Goal: Transaction & Acquisition: Purchase product/service

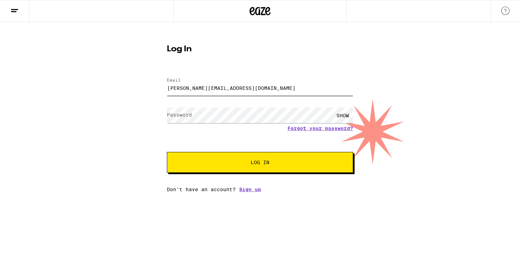
type input "[PERSON_NAME][EMAIL_ADDRESS][DOMAIN_NAME]"
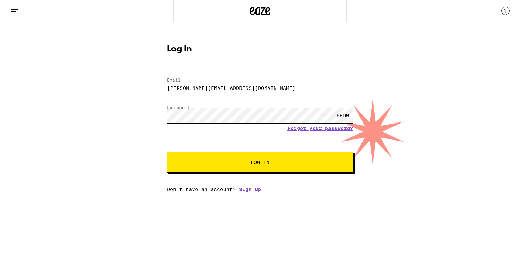
click at [260, 163] on button "Log In" at bounding box center [260, 162] width 186 height 21
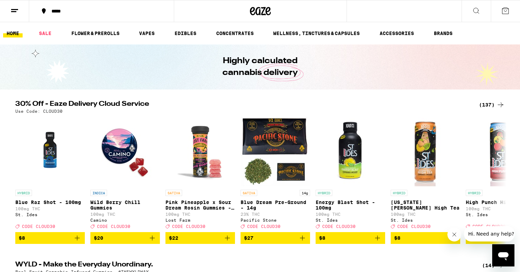
click at [487, 105] on div "(137)" at bounding box center [492, 105] width 26 height 8
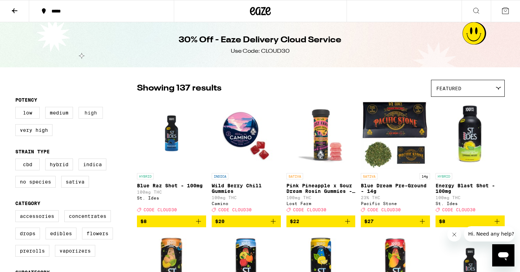
click at [96, 116] on label "High" at bounding box center [90, 113] width 24 height 12
click at [17, 108] on input "High" at bounding box center [17, 108] width 0 height 0
checkbox input "true"
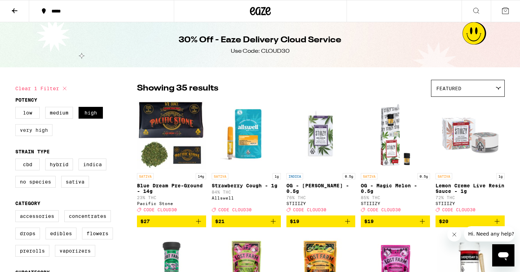
click at [28, 131] on label "Very High" at bounding box center [33, 130] width 37 height 12
click at [17, 108] on input "Very High" at bounding box center [17, 108] width 0 height 0
checkbox input "true"
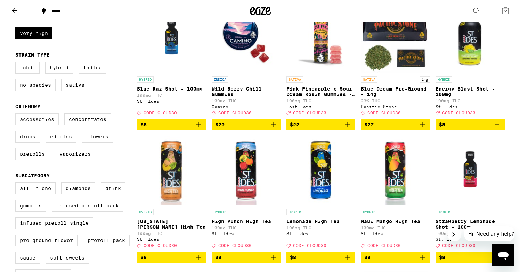
scroll to position [97, 0]
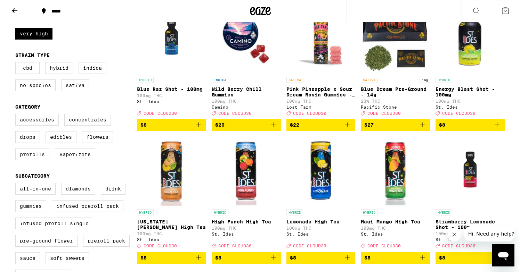
click at [32, 160] on label "Prerolls" at bounding box center [32, 155] width 34 height 12
click at [17, 115] on input "Prerolls" at bounding box center [17, 115] width 0 height 0
checkbox input "true"
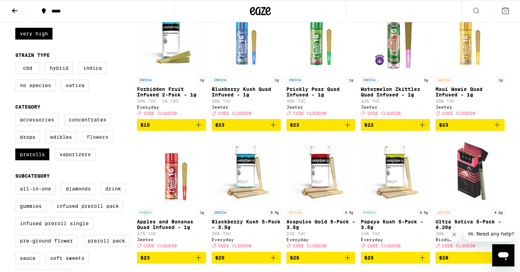
click at [99, 143] on label "Flowers" at bounding box center [97, 137] width 31 height 12
click at [17, 115] on input "Flowers" at bounding box center [17, 115] width 0 height 0
checkbox input "true"
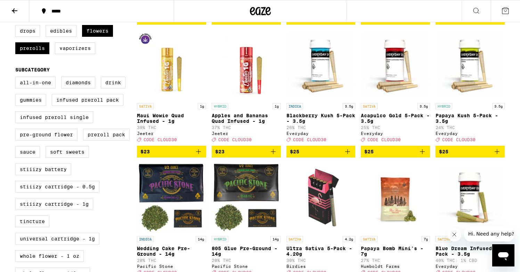
scroll to position [203, 0]
click at [273, 156] on icon "Add to bag" at bounding box center [273, 152] width 8 height 8
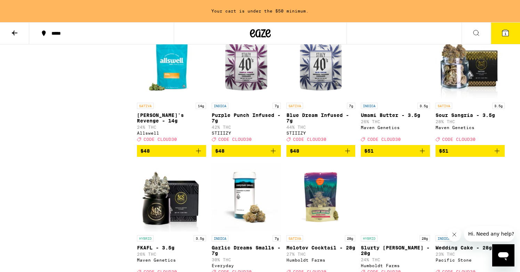
scroll to position [1155, 0]
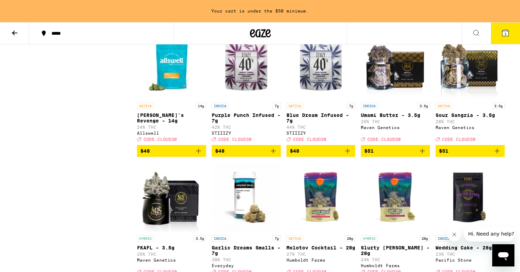
click at [347, 153] on icon "Add to bag" at bounding box center [347, 151] width 5 height 5
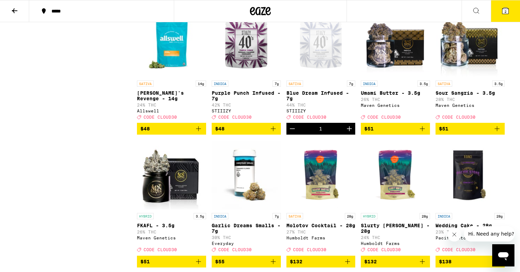
click at [274, 133] on icon "Add to bag" at bounding box center [273, 129] width 8 height 8
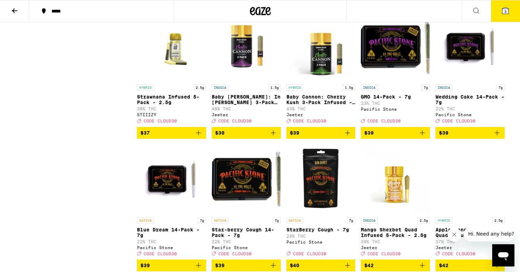
scroll to position [756, 0]
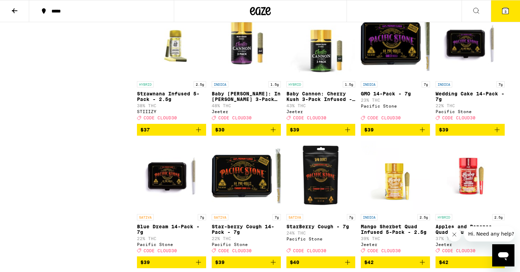
click at [348, 134] on icon "Add to bag" at bounding box center [347, 130] width 8 height 8
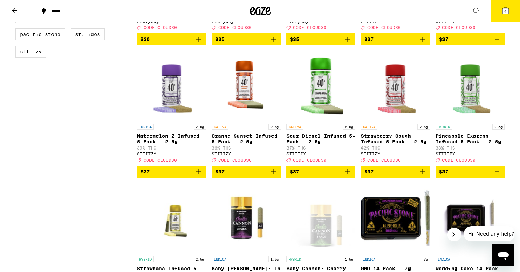
scroll to position [580, 0]
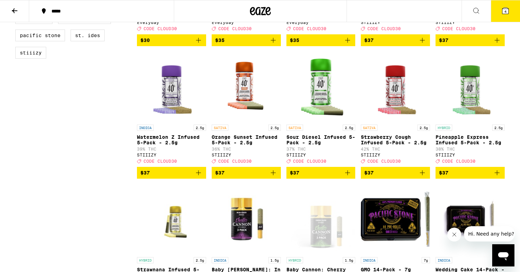
click at [498, 175] on icon "Add to bag" at bounding box center [496, 173] width 5 height 5
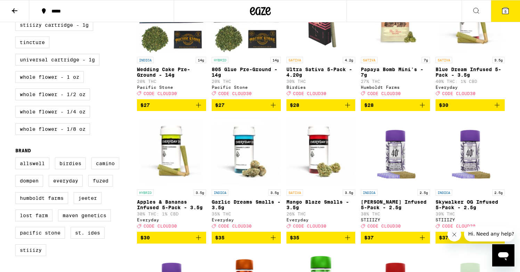
scroll to position [385, 0]
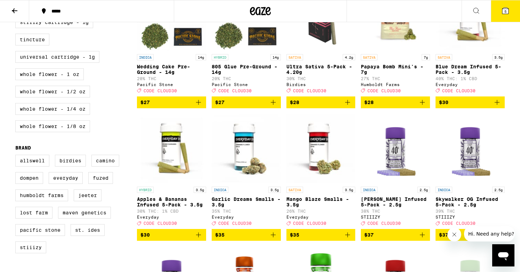
click at [198, 239] on icon "Add to bag" at bounding box center [198, 235] width 8 height 8
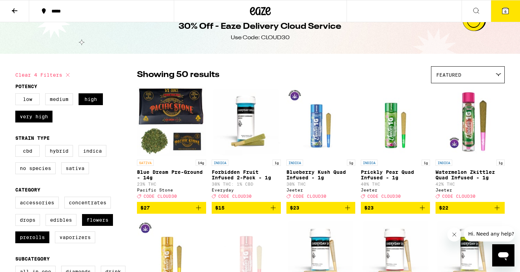
scroll to position [17, 0]
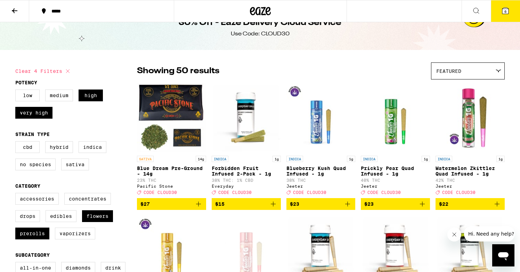
click at [501, 10] on icon at bounding box center [505, 11] width 8 height 8
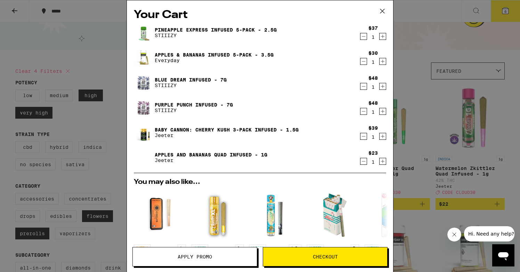
click at [217, 255] on span "Apply Promo" at bounding box center [195, 257] width 124 height 5
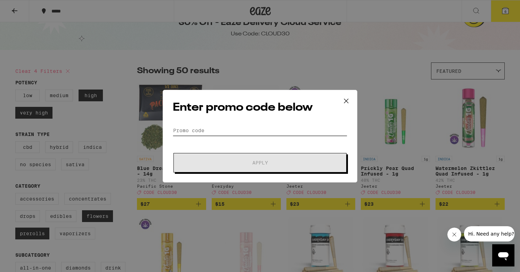
click at [215, 133] on input "Promo Code" at bounding box center [260, 130] width 174 height 10
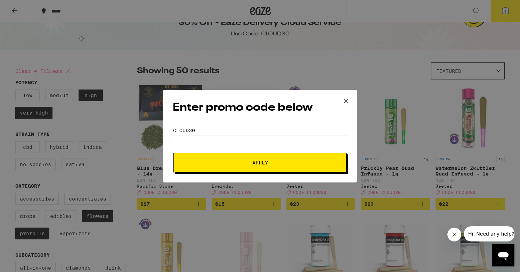
type input "CLOUD30"
click at [260, 163] on button "Apply" at bounding box center [259, 162] width 173 height 19
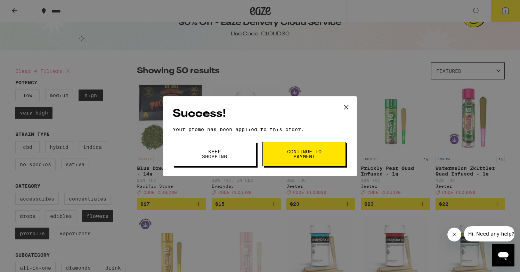
click at [230, 156] on span "Keep Shopping" at bounding box center [214, 154] width 35 height 10
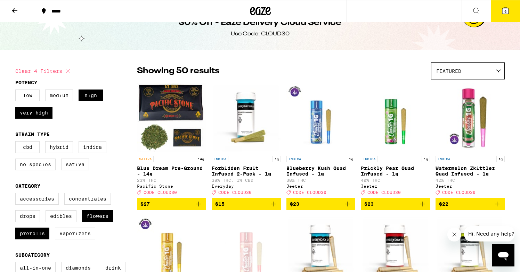
click at [500, 11] on button "6" at bounding box center [504, 11] width 29 height 22
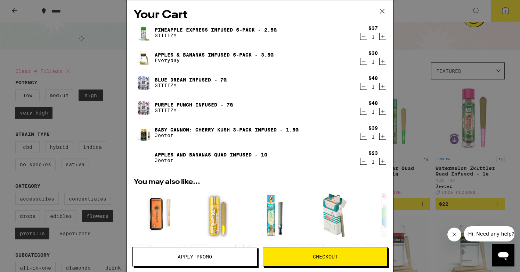
click at [361, 38] on icon "Decrement" at bounding box center [363, 36] width 6 height 8
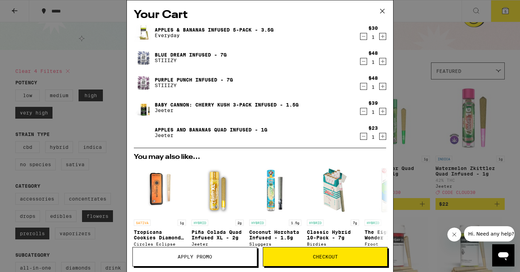
click at [364, 138] on icon "Decrement" at bounding box center [363, 136] width 6 height 8
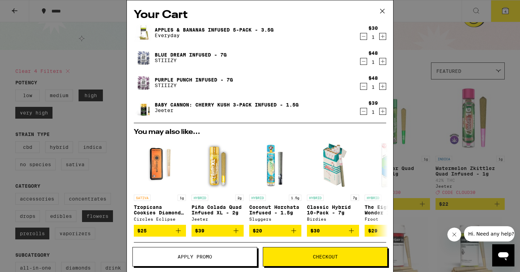
click at [384, 88] on icon "Increment" at bounding box center [382, 86] width 6 height 8
click at [383, 63] on icon "Increment" at bounding box center [382, 61] width 6 height 8
click at [383, 112] on icon "Increment" at bounding box center [383, 112] width 4 height 4
click at [364, 113] on icon "Decrement" at bounding box center [363, 111] width 6 height 8
click at [296, 232] on icon "Add to bag" at bounding box center [293, 231] width 8 height 8
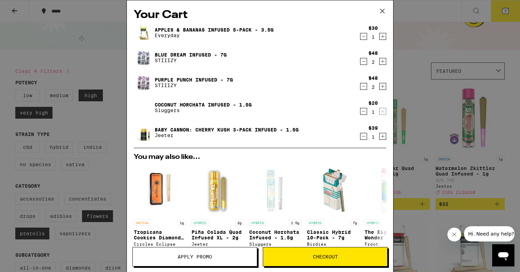
click at [326, 252] on button "Checkout" at bounding box center [325, 256] width 125 height 19
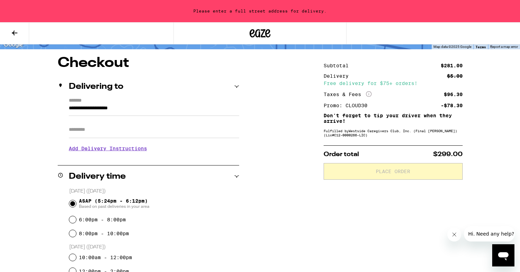
scroll to position [69, 0]
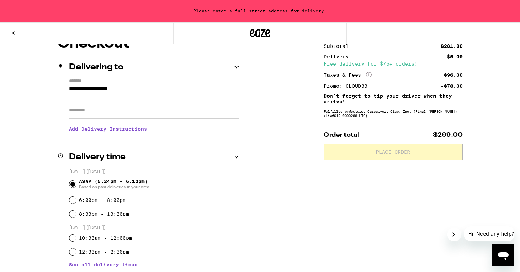
click at [70, 90] on input "**********" at bounding box center [154, 91] width 170 height 12
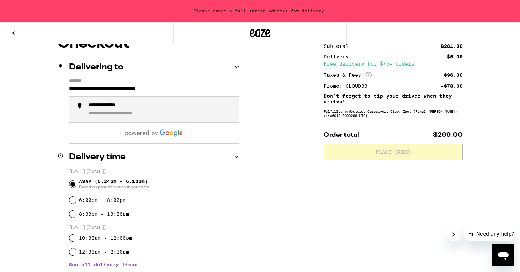
click at [125, 107] on div "**********" at bounding box center [112, 105] width 47 height 6
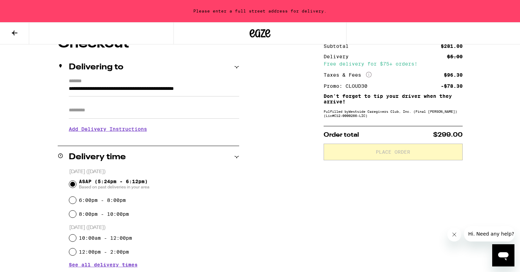
type input "**********"
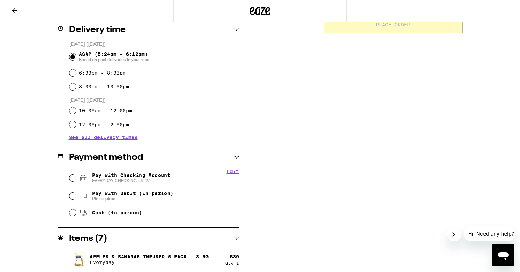
scroll to position [176, 0]
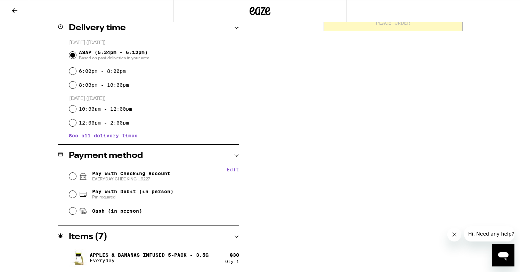
click at [73, 178] on input "Pay with Checking Account EVERYDAY CHECKING ...9227" at bounding box center [72, 176] width 7 height 7
radio input "true"
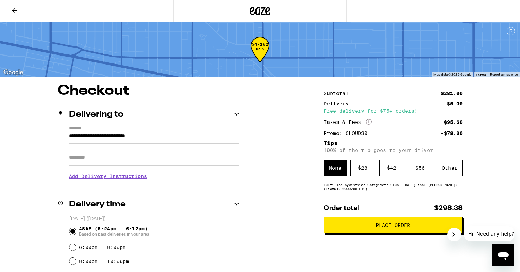
scroll to position [0, 0]
click at [448, 172] on div "Other" at bounding box center [449, 168] width 26 height 16
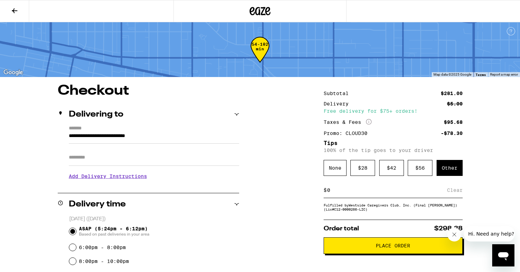
click at [359, 197] on div "$ Clear" at bounding box center [392, 191] width 139 height 16
click at [358, 191] on input at bounding box center [386, 190] width 120 height 6
type input "32"
click at [456, 192] on div "Save" at bounding box center [456, 190] width 13 height 15
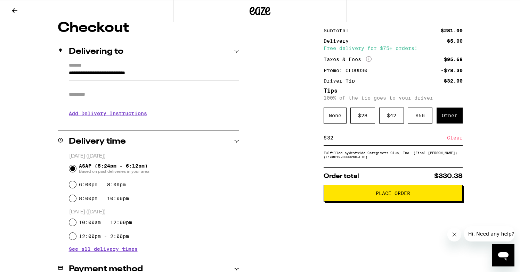
scroll to position [75, 0]
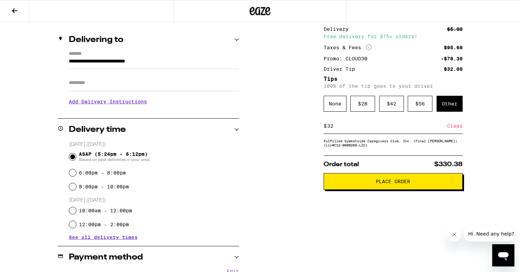
click at [399, 184] on span "Place Order" at bounding box center [392, 181] width 34 height 5
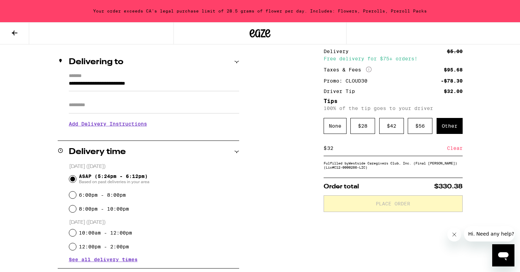
click at [13, 32] on icon at bounding box center [15, 33] width 6 height 5
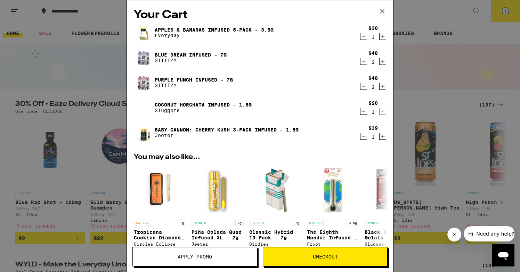
click at [361, 139] on icon "Decrement" at bounding box center [363, 136] width 6 height 8
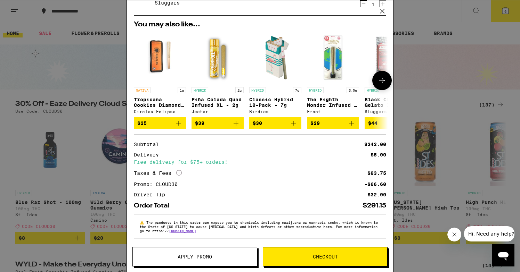
scroll to position [112, 0]
click at [447, 74] on div "Your Cart Apples & Bananas Infused 5-Pack - 3.5g Everyday $30 1 Blue Dream Infu…" at bounding box center [260, 136] width 520 height 272
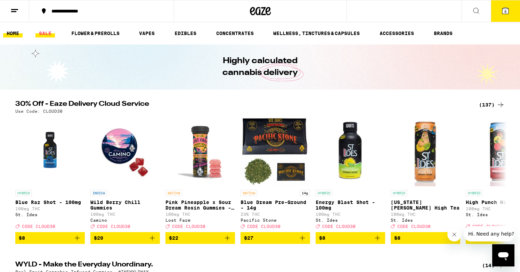
click at [51, 34] on link "SALE" at bounding box center [44, 33] width 19 height 8
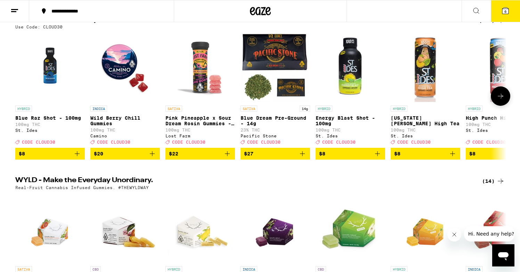
scroll to position [85, 0]
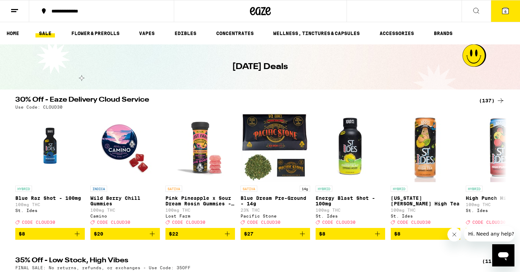
click at [489, 100] on div "(137)" at bounding box center [492, 101] width 26 height 8
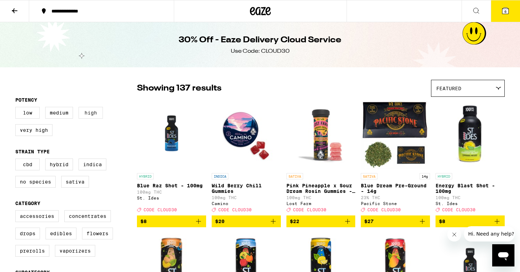
click at [92, 118] on label "High" at bounding box center [90, 113] width 24 height 12
click at [17, 108] on input "High" at bounding box center [17, 108] width 0 height 0
checkbox input "true"
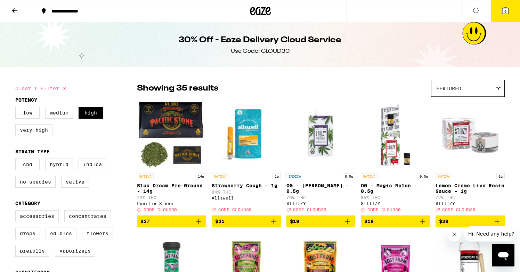
click at [34, 133] on label "Very High" at bounding box center [33, 130] width 37 height 12
click at [17, 108] on input "Very High" at bounding box center [17, 108] width 0 height 0
checkbox input "true"
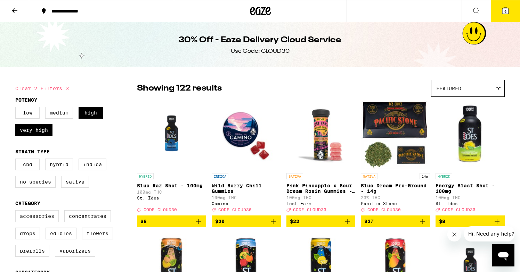
scroll to position [74, 0]
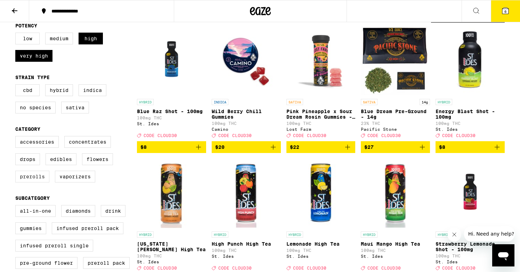
click at [33, 183] on label "Prerolls" at bounding box center [32, 177] width 34 height 12
click at [17, 138] on input "Prerolls" at bounding box center [17, 137] width 0 height 0
checkbox input "true"
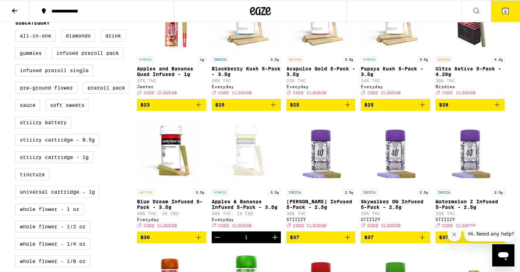
scroll to position [232, 0]
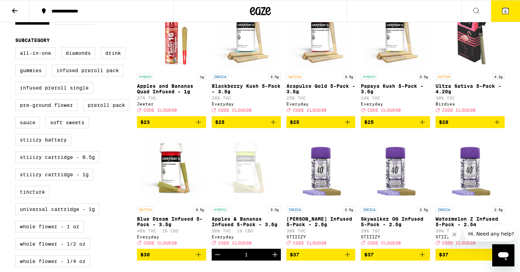
click at [504, 13] on span "6" at bounding box center [505, 11] width 2 height 4
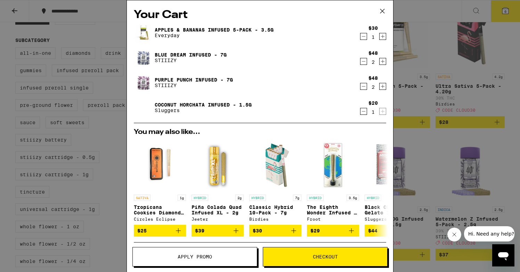
click at [364, 89] on icon "Decrement" at bounding box center [363, 86] width 6 height 8
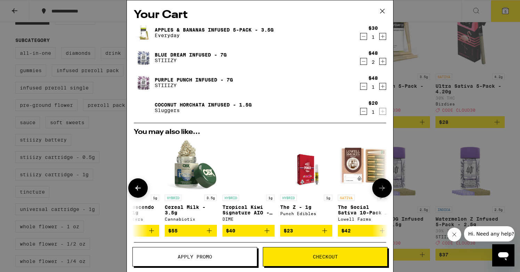
scroll to position [0, 316]
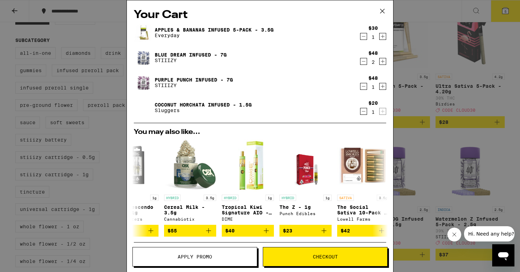
click at [463, 98] on div "Your Cart Apples & Bananas Infused 5-Pack - 3.5g Everyday $30 1 Blue Dream Infu…" at bounding box center [260, 136] width 520 height 272
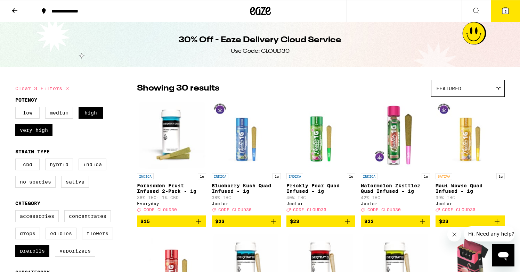
click at [262, 9] on icon at bounding box center [260, 11] width 21 height 13
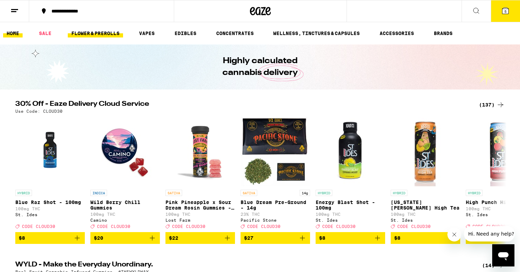
click at [107, 32] on link "FLOWER & PREROLLS" at bounding box center [95, 33] width 55 height 8
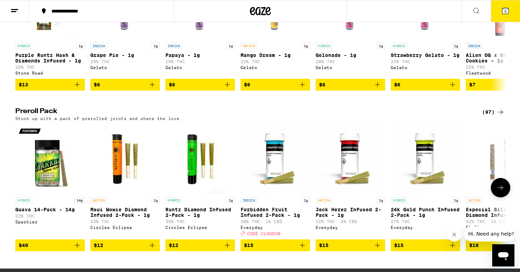
scroll to position [458, 0]
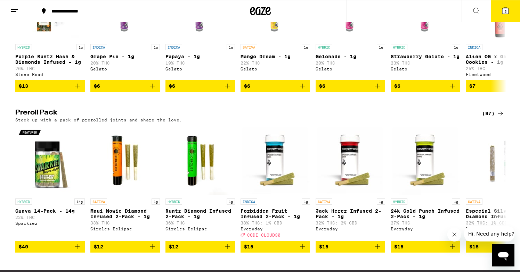
click at [490, 118] on div "(97)" at bounding box center [493, 113] width 23 height 8
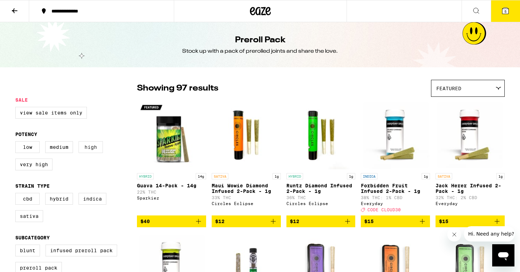
click at [95, 147] on label "High" at bounding box center [90, 147] width 24 height 12
click at [17, 143] on input "High" at bounding box center [17, 142] width 0 height 0
checkbox input "true"
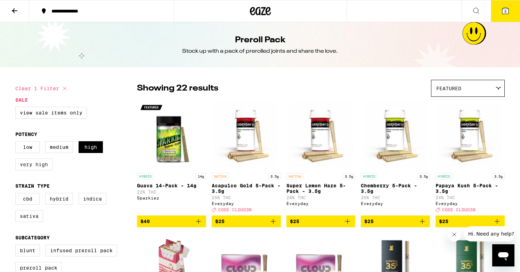
click at [33, 168] on label "Very High" at bounding box center [33, 165] width 37 height 12
click at [17, 143] on input "Very High" at bounding box center [17, 142] width 0 height 0
checkbox input "true"
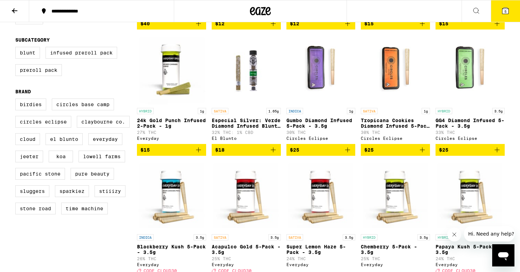
scroll to position [195, 0]
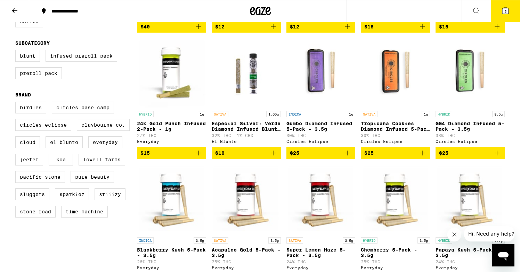
click at [273, 157] on icon "Add to bag" at bounding box center [273, 153] width 8 height 8
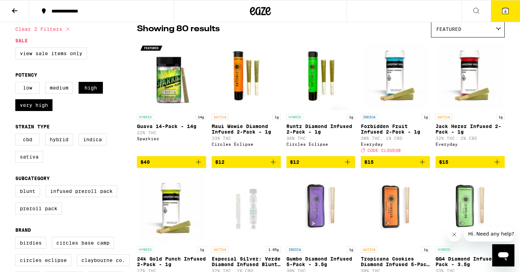
scroll to position [45, 0]
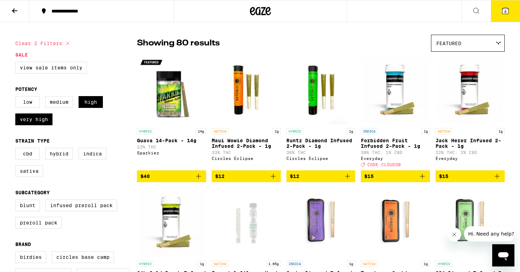
click at [504, 9] on icon at bounding box center [505, 11] width 6 height 6
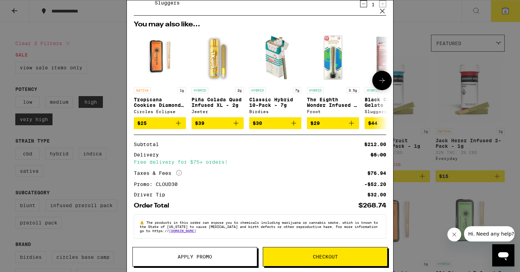
scroll to position [137, 0]
click at [335, 256] on span "Checkout" at bounding box center [325, 257] width 25 height 5
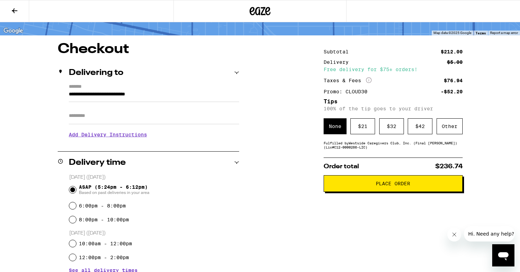
scroll to position [41, 0]
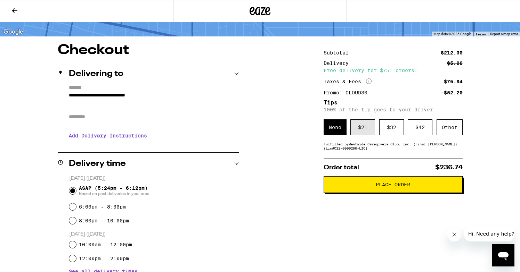
click at [357, 129] on div "$ 21" at bounding box center [362, 127] width 25 height 16
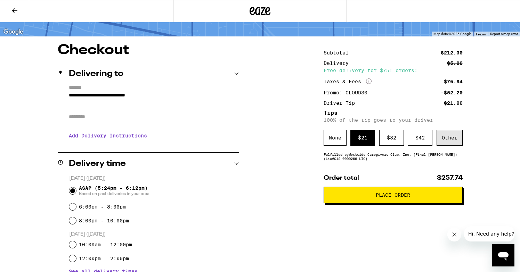
click at [444, 142] on div "Other" at bounding box center [449, 138] width 26 height 16
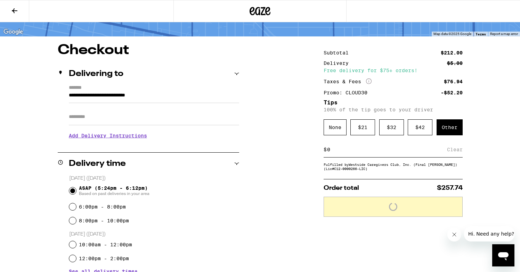
click at [355, 157] on div "$ Clear" at bounding box center [392, 150] width 139 height 16
click at [354, 156] on div "$ Clear" at bounding box center [392, 150] width 139 height 16
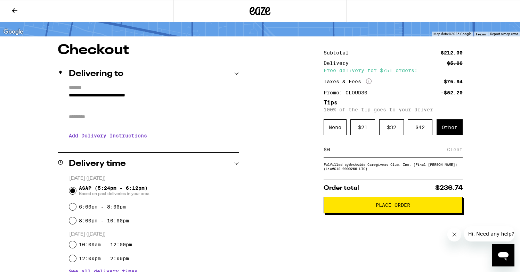
click at [354, 153] on input at bounding box center [386, 150] width 120 height 6
type input "22"
click at [459, 153] on div "Save" at bounding box center [456, 149] width 13 height 15
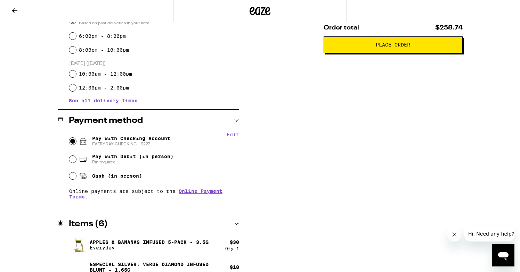
scroll to position [230, 0]
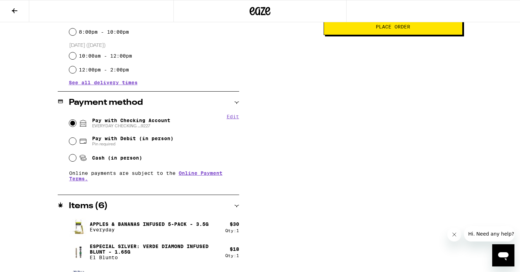
click at [392, 35] on button "Place Order" at bounding box center [392, 26] width 139 height 17
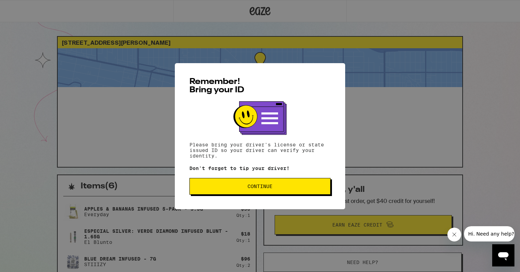
click at [249, 185] on span "Continue" at bounding box center [259, 186] width 25 height 5
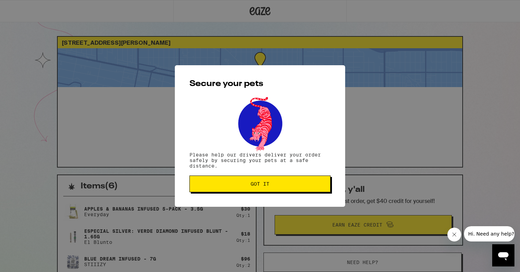
click at [244, 183] on span "Got it" at bounding box center [259, 184] width 129 height 5
